Goal: Information Seeking & Learning: Learn about a topic

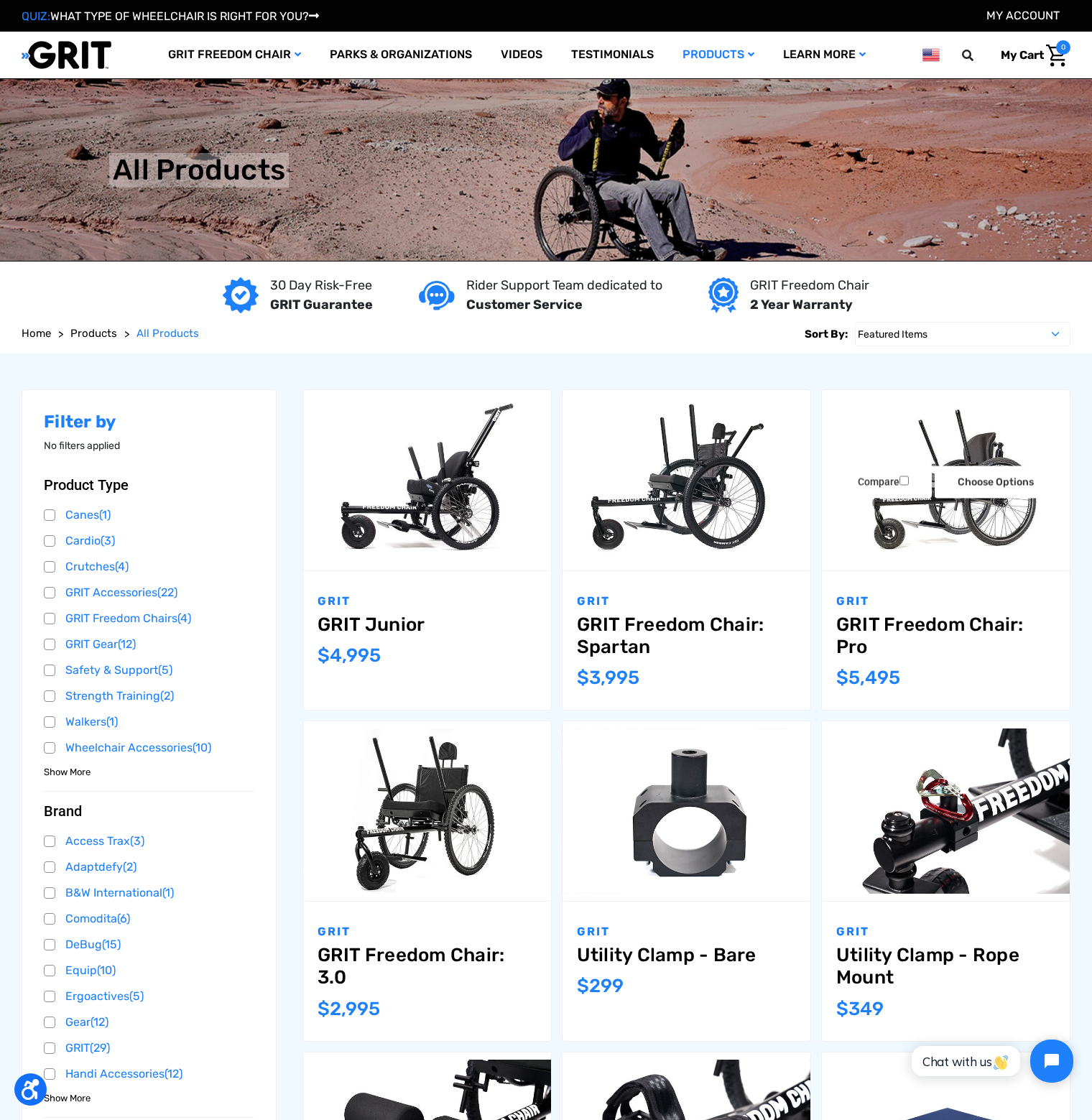
click at [883, 633] on link "GRIT Freedom Chair: Pro" at bounding box center [945, 636] width 219 height 44
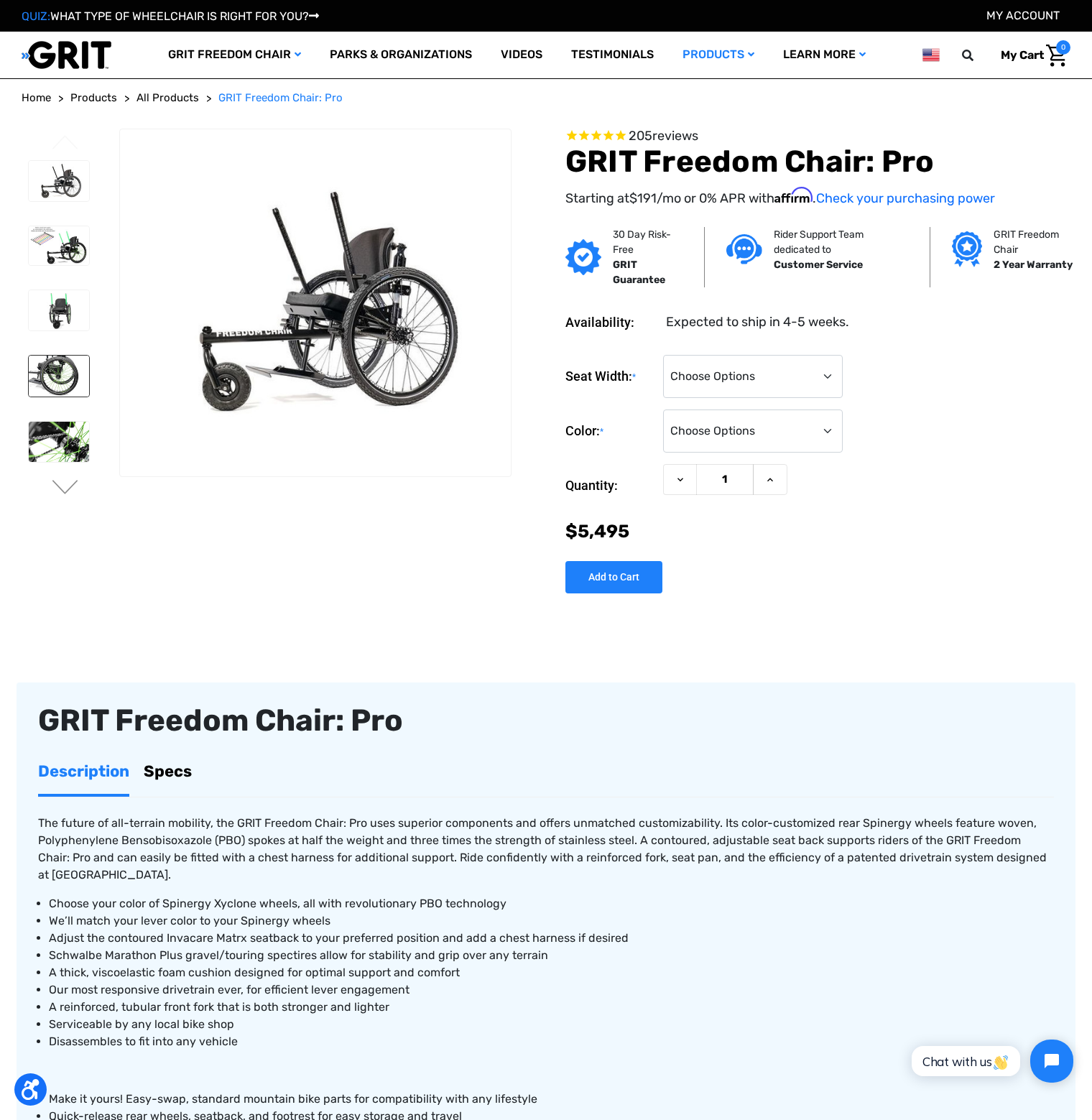
click at [37, 367] on img at bounding box center [59, 375] width 60 height 40
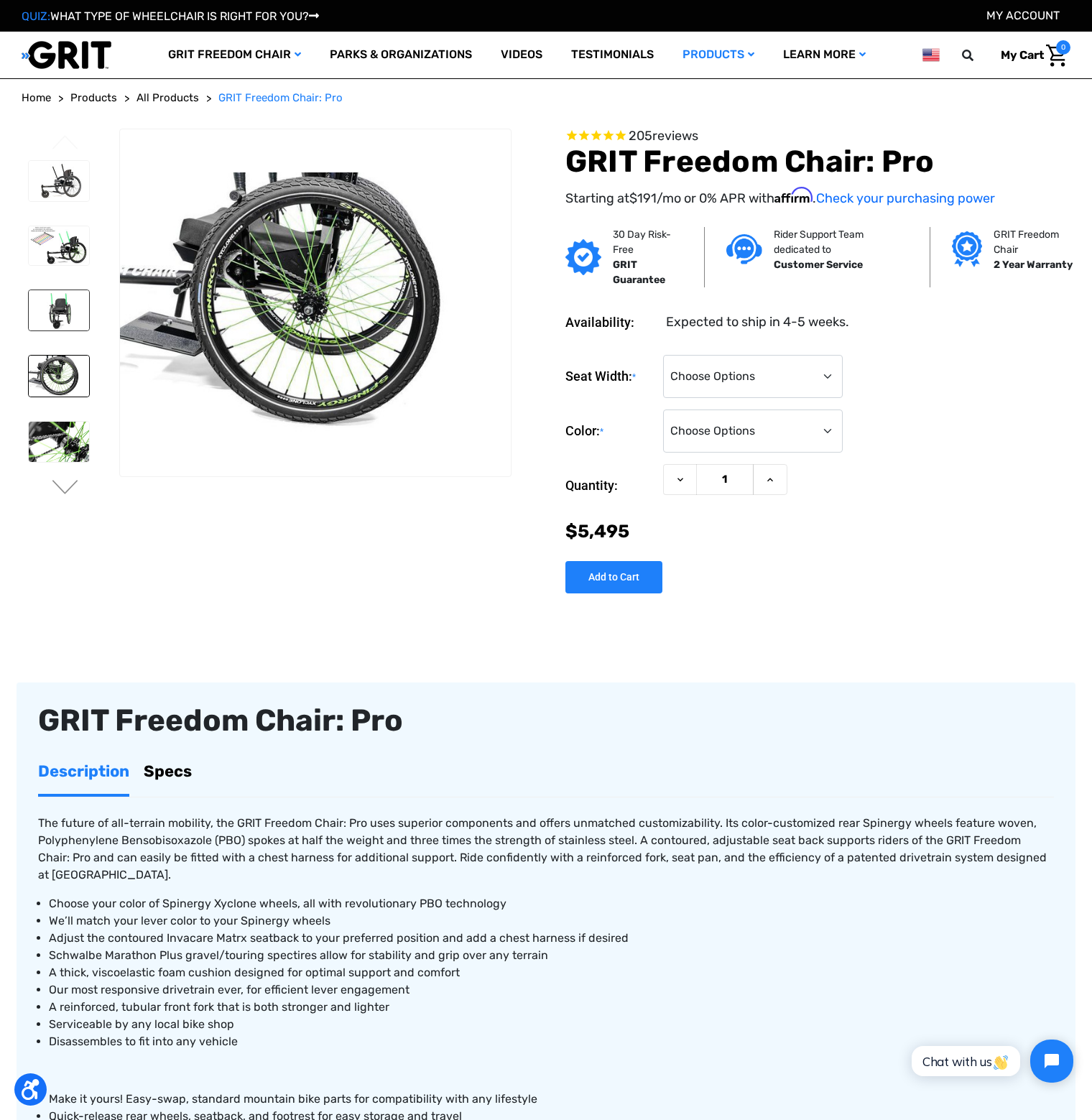
click at [46, 321] on img at bounding box center [59, 310] width 60 height 40
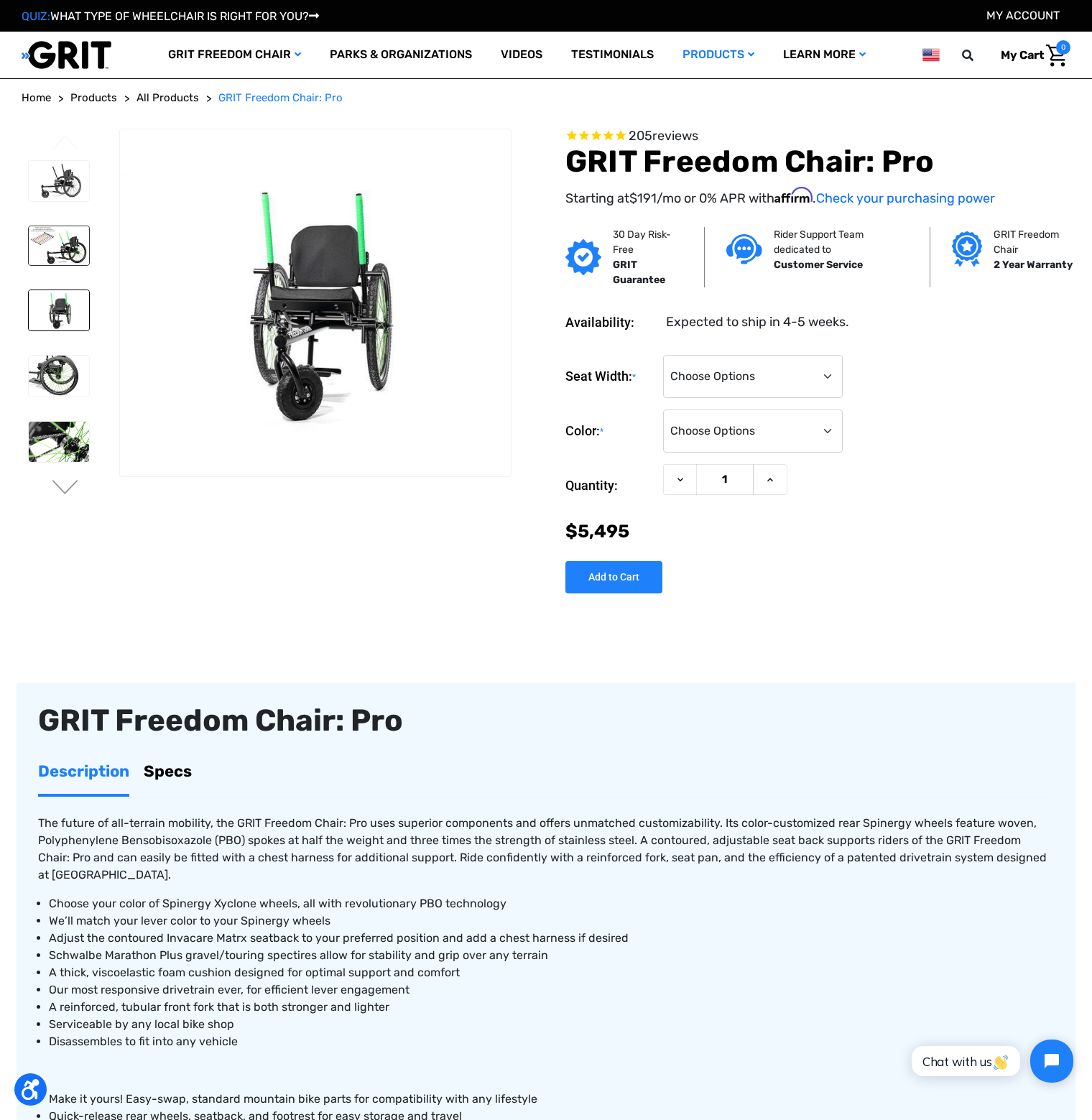
click at [62, 241] on img at bounding box center [59, 246] width 60 height 39
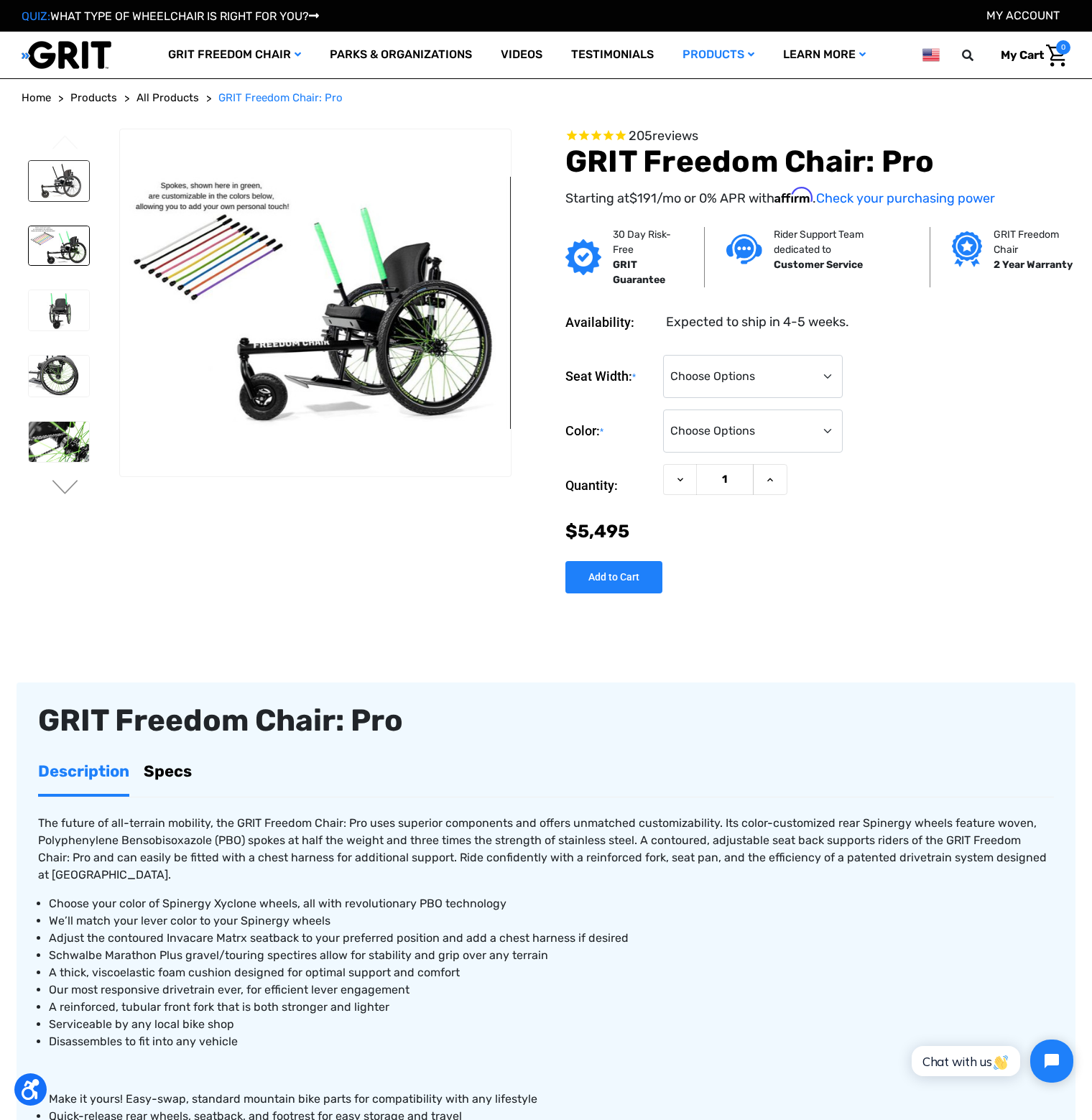
click at [46, 194] on img at bounding box center [59, 181] width 60 height 40
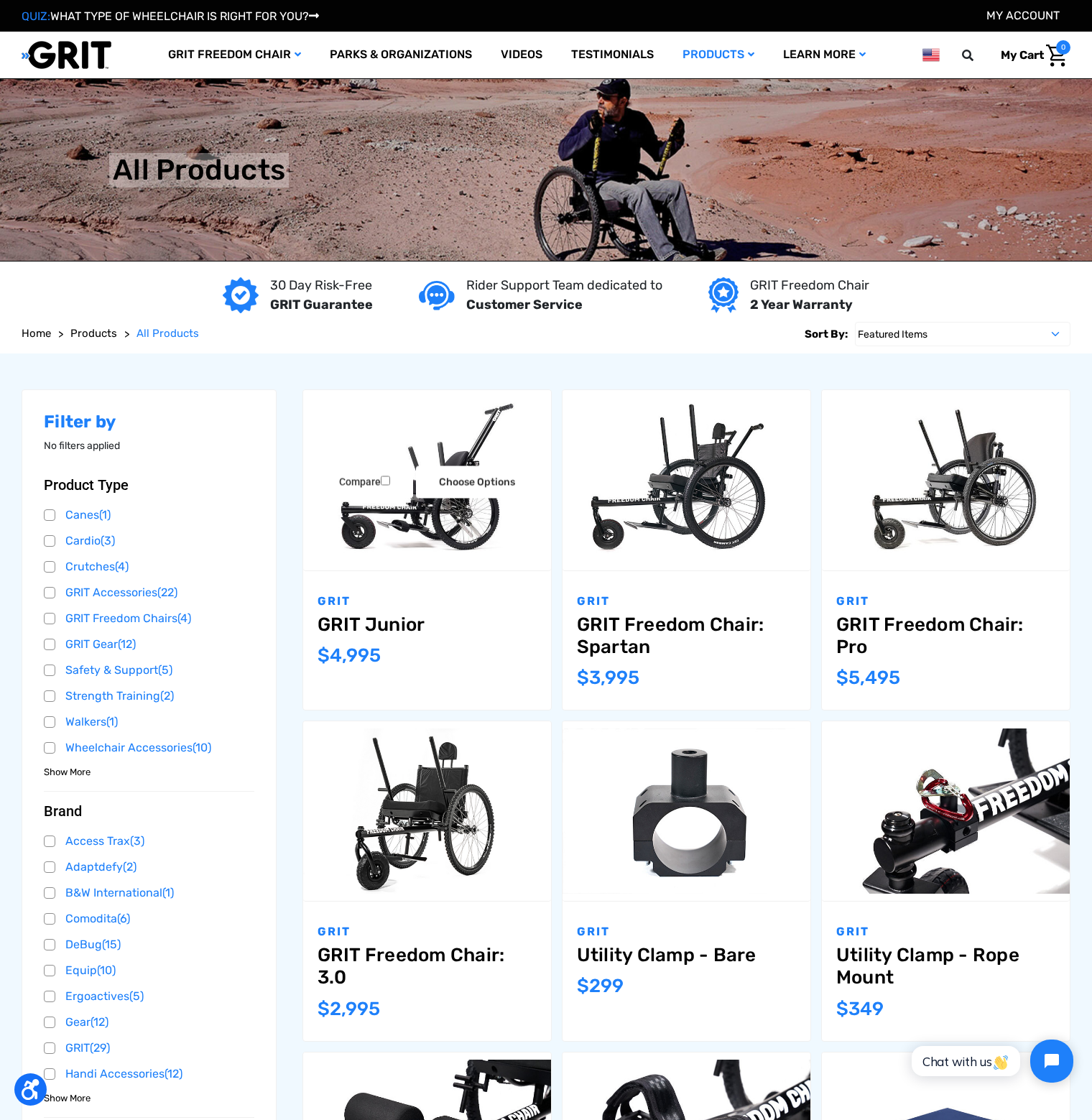
drag, startPoint x: 544, startPoint y: 433, endPoint x: 526, endPoint y: 422, distance: 21.1
